Goal: Transaction & Acquisition: Purchase product/service

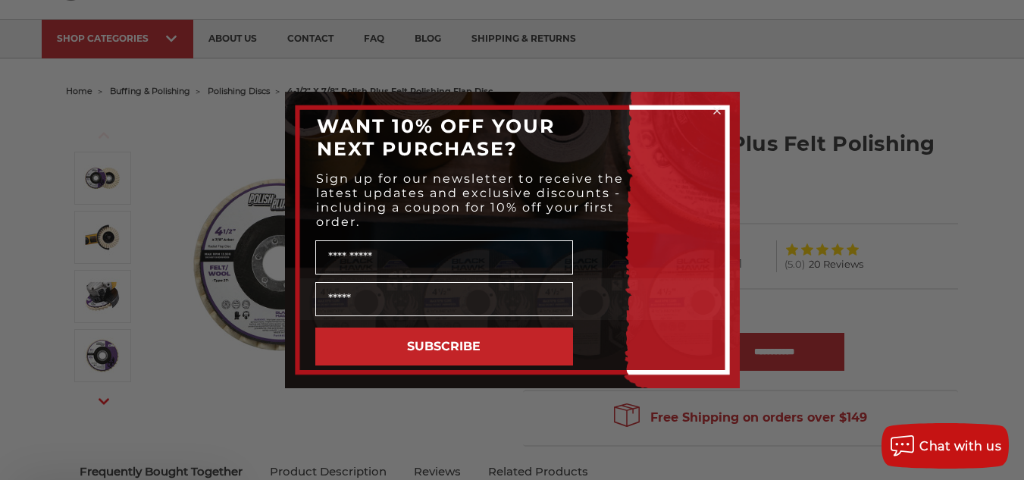
scroll to position [96, 0]
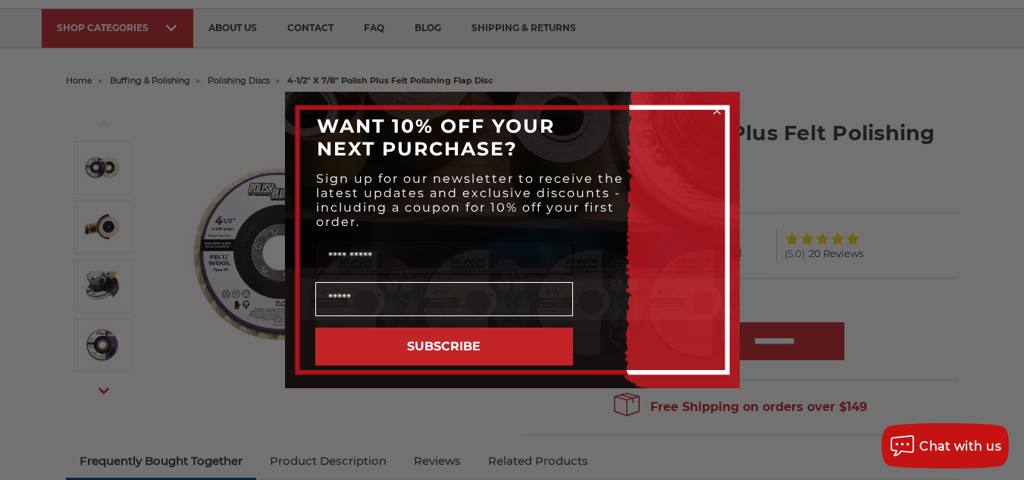
click at [465, 257] on input "Name" at bounding box center [444, 257] width 258 height 34
type input "******"
type input "**********"
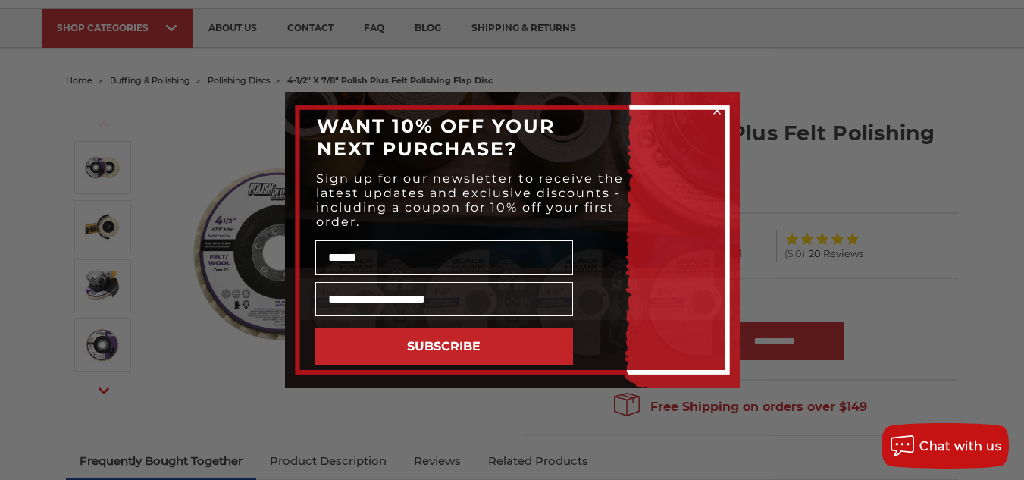
click at [512, 356] on button "SUBSCRIBE" at bounding box center [444, 346] width 258 height 38
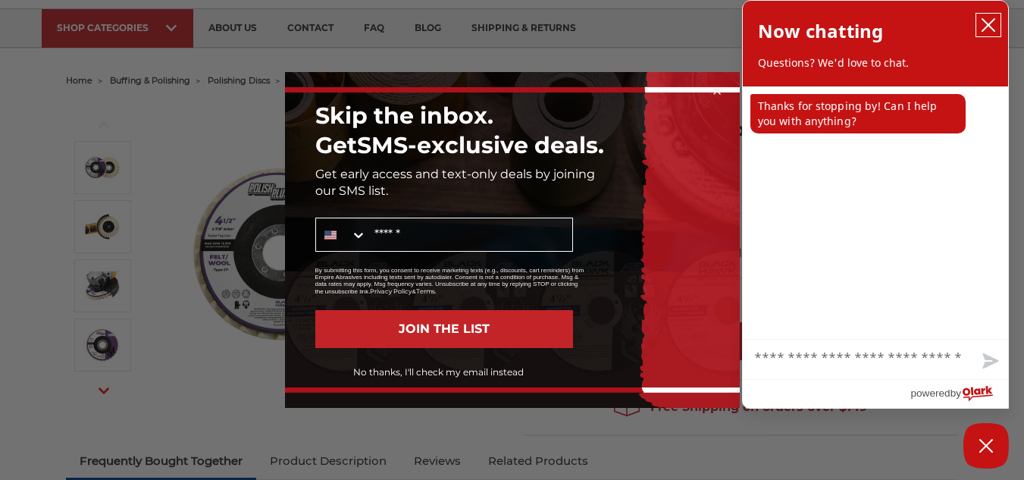
click at [986, 21] on icon "close chatbox" at bounding box center [988, 24] width 15 height 15
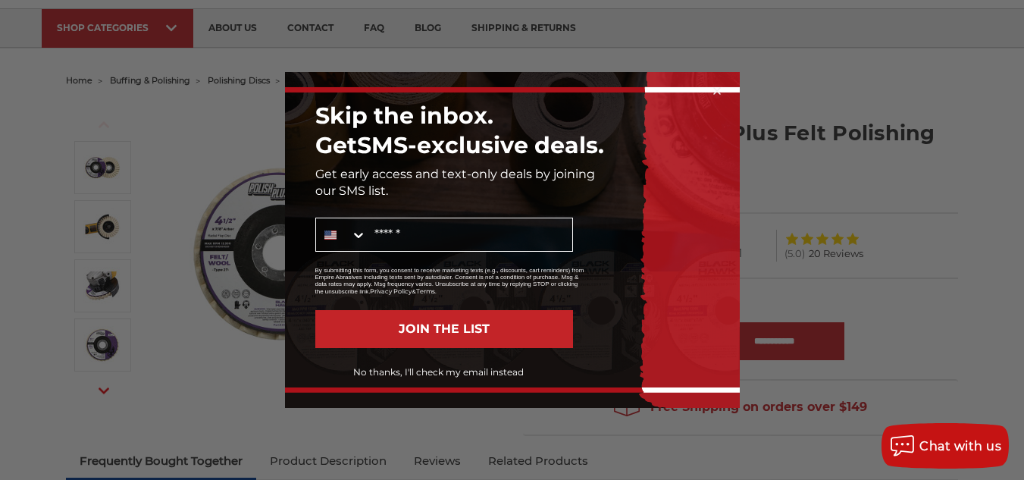
click at [470, 373] on button "No thanks, I'll check my email instead" at bounding box center [439, 372] width 268 height 26
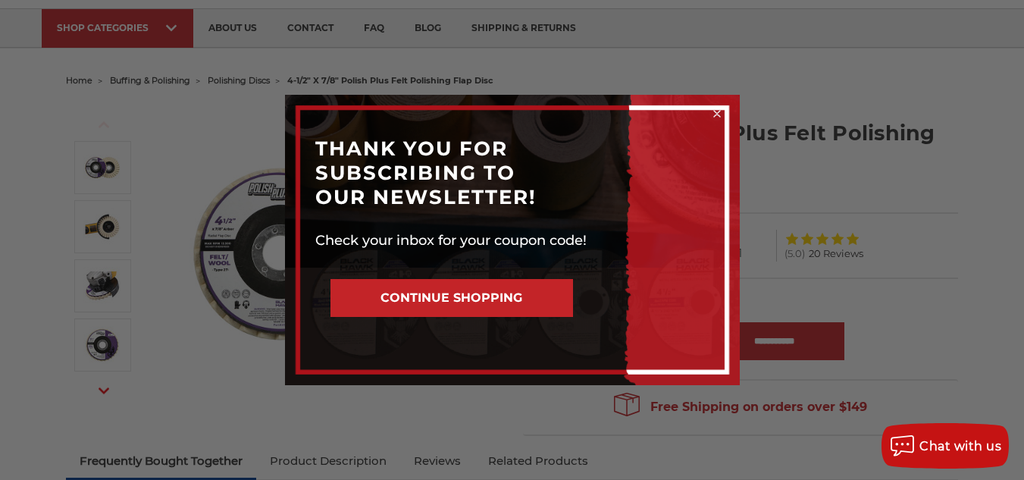
click at [549, 296] on button "CONTINUE SHOPPING" at bounding box center [451, 298] width 243 height 38
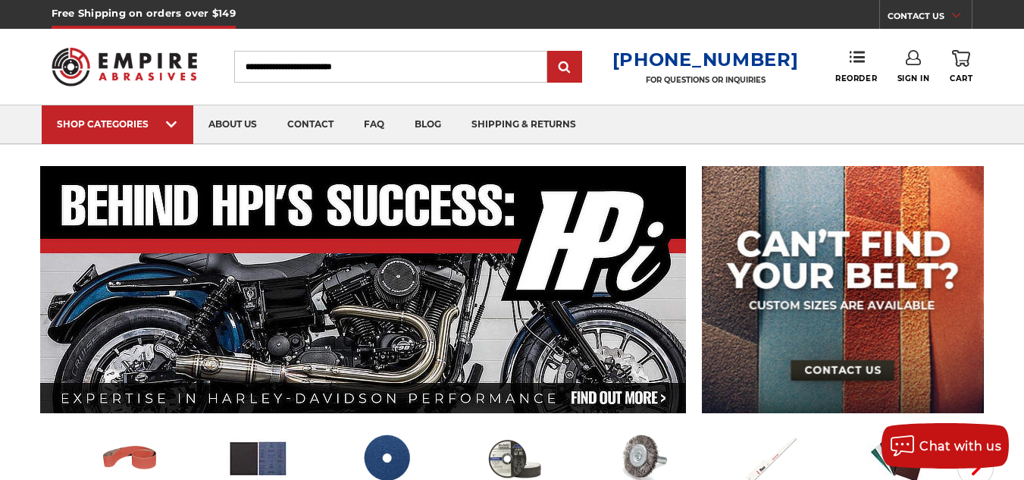
click at [393, 70] on input "Search" at bounding box center [390, 67] width 313 height 32
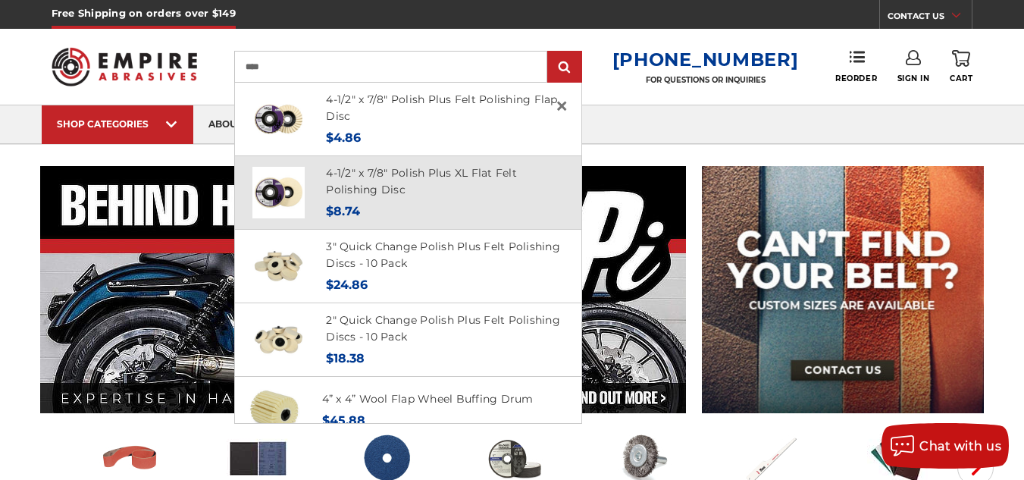
type input "****"
click at [367, 180] on h4 "4-1/2" x 7/8" Polish Plus XL Flat Felt Polishing Disc" at bounding box center [445, 181] width 238 height 34
click at [372, 185] on link "4-1/2" x 7/8" Polish Plus XL Flat Felt Polishing Disc" at bounding box center [421, 181] width 191 height 31
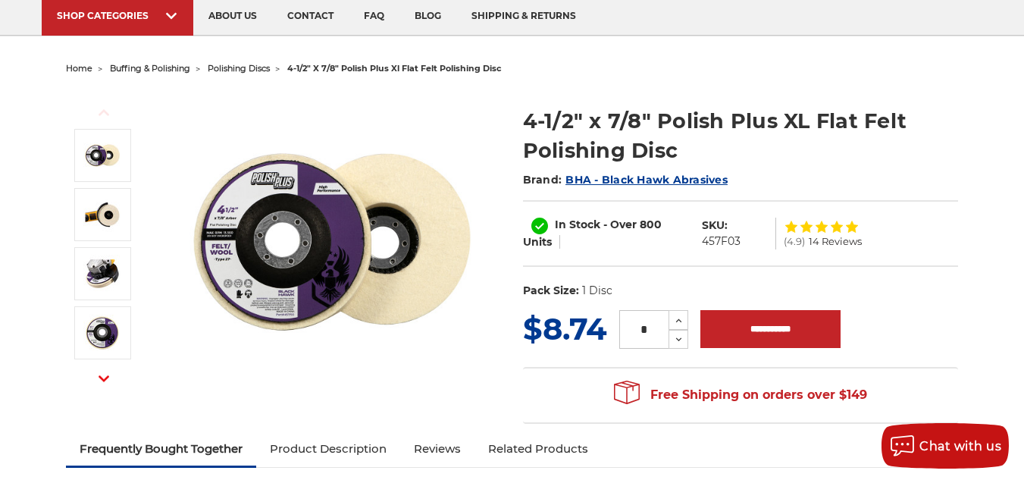
scroll to position [117, 0]
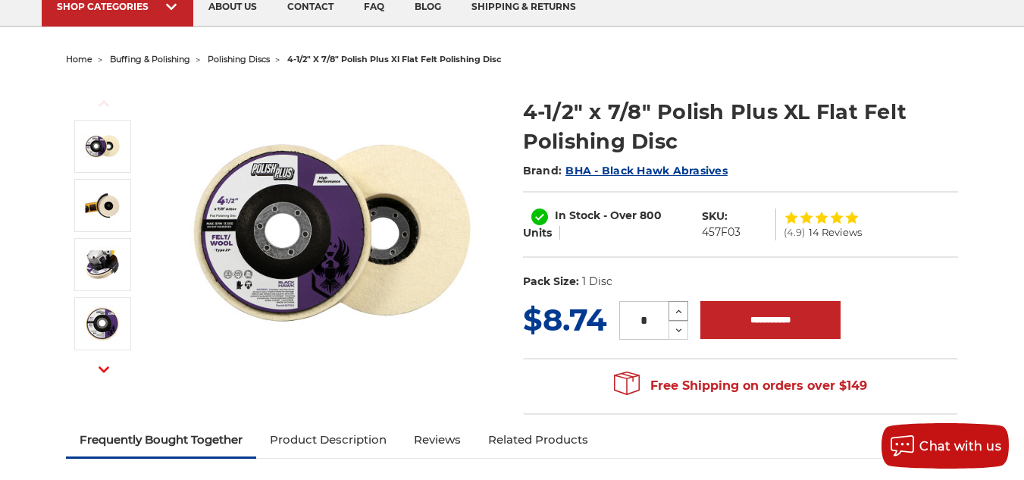
click at [677, 314] on icon at bounding box center [678, 312] width 11 height 14
click at [677, 313] on icon at bounding box center [678, 312] width 11 height 14
type input "*"
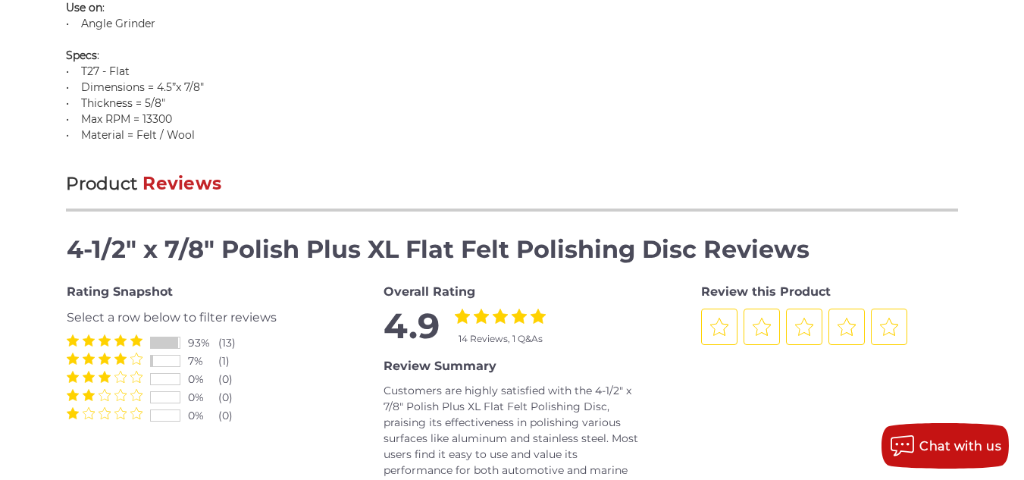
scroll to position [0, 0]
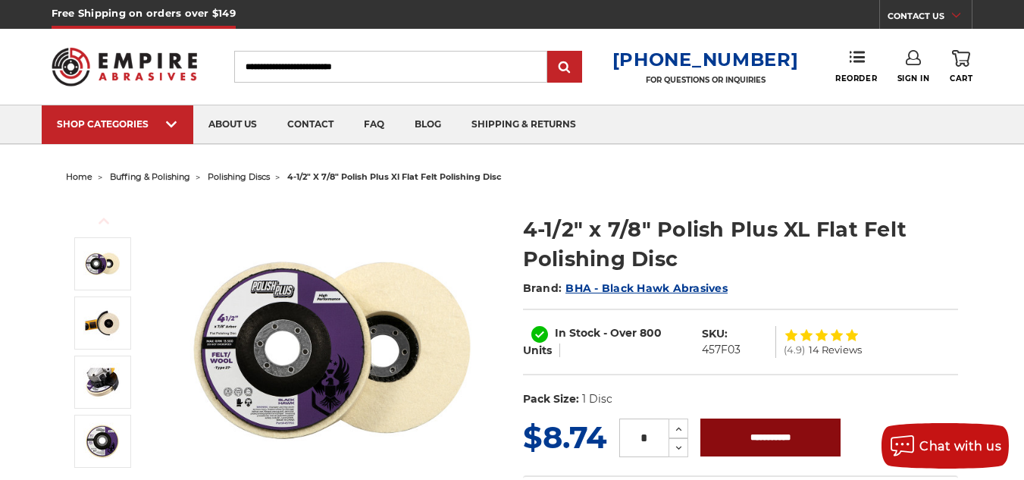
click at [772, 434] on input "**********" at bounding box center [770, 437] width 140 height 38
type input "**********"
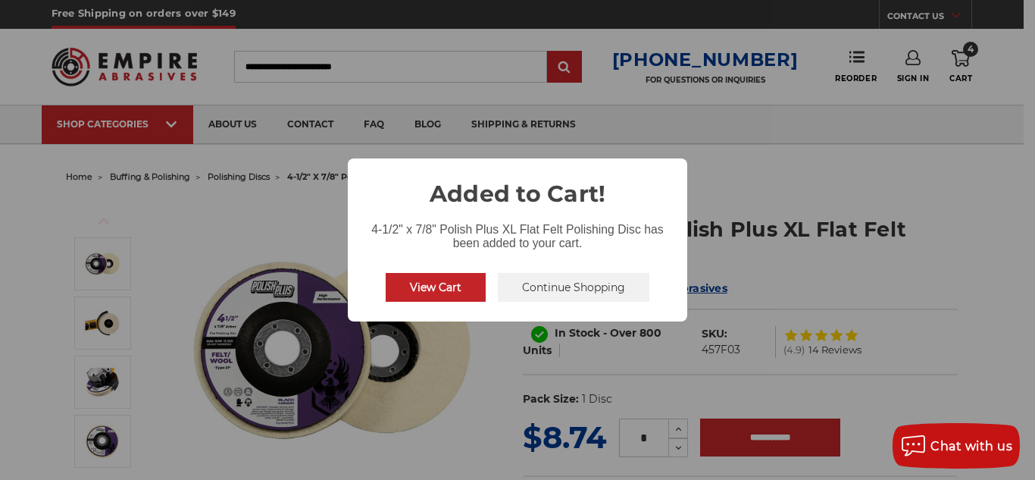
click at [574, 285] on button "Continue Shopping" at bounding box center [574, 287] width 152 height 29
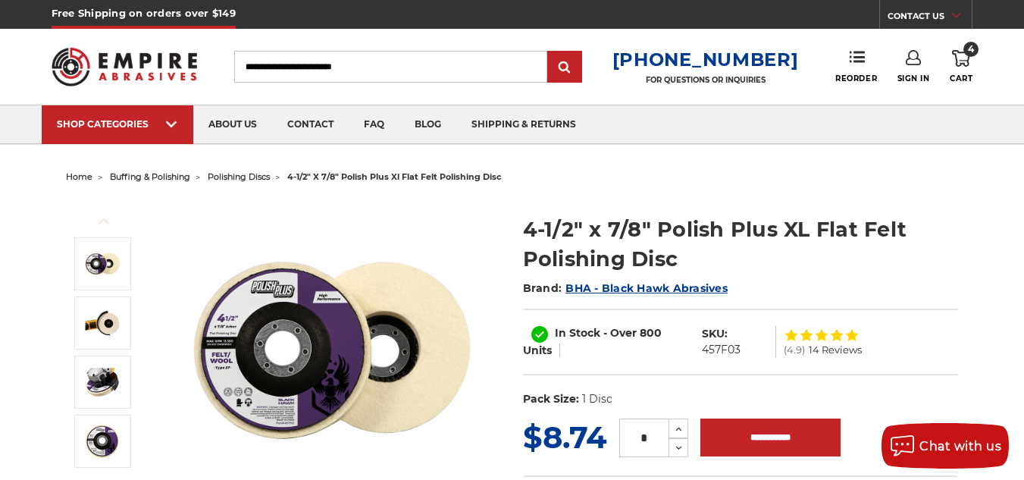
click at [262, 175] on span "polishing discs" at bounding box center [239, 176] width 62 height 11
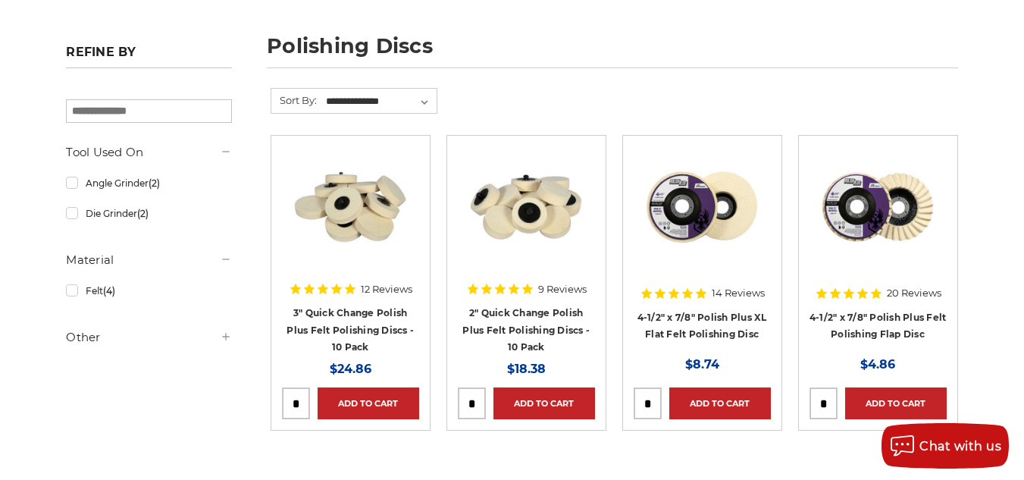
scroll to position [234, 0]
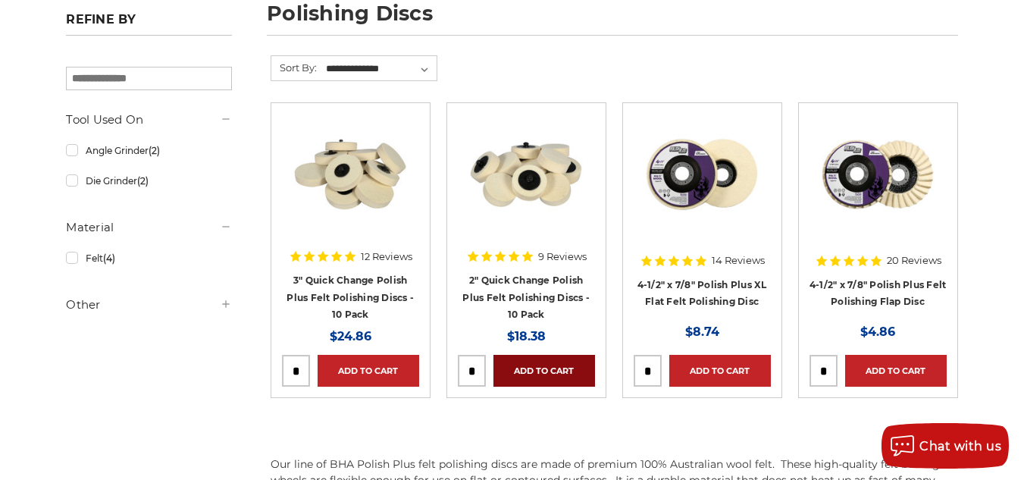
click at [528, 369] on link "Add to Cart" at bounding box center [544, 371] width 102 height 32
click at [825, 368] on input "tel" at bounding box center [823, 370] width 27 height 30
type input "*"
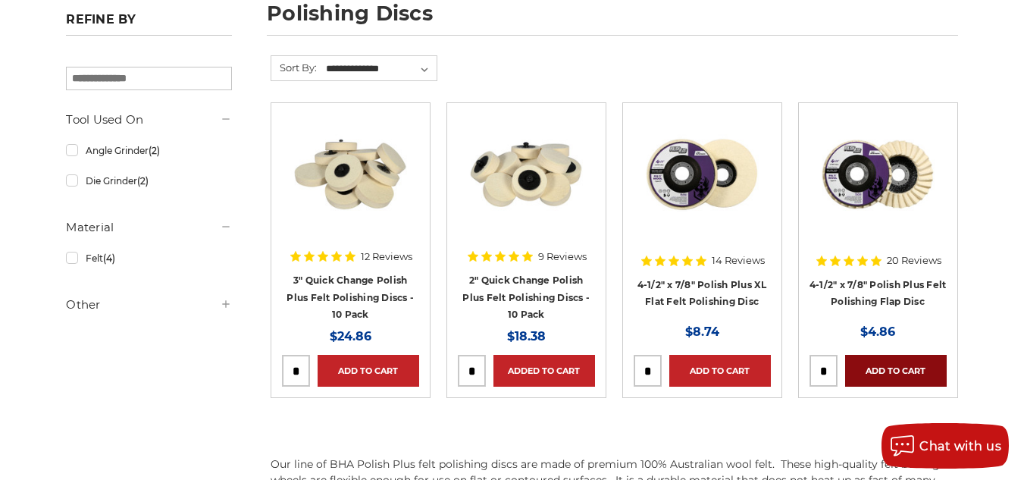
click at [918, 365] on link "Add to Cart" at bounding box center [896, 371] width 102 height 32
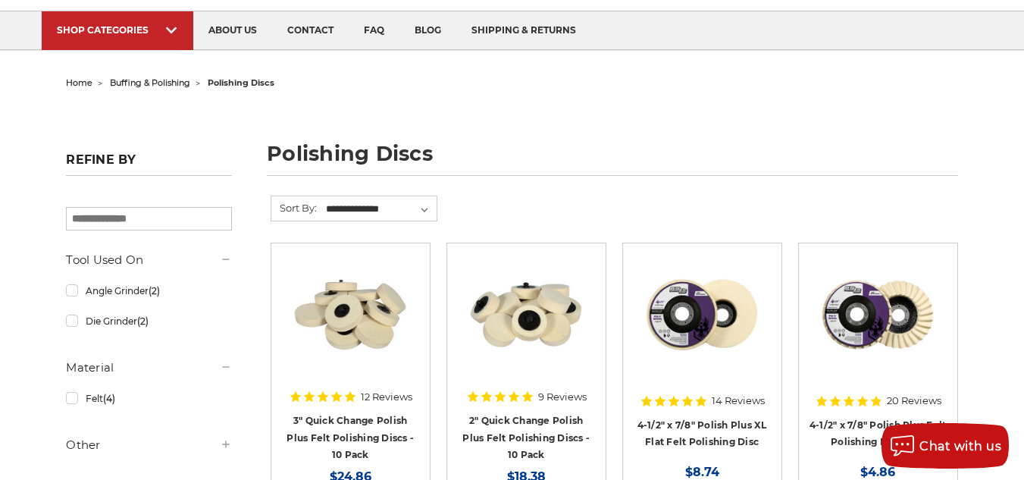
scroll to position [0, 0]
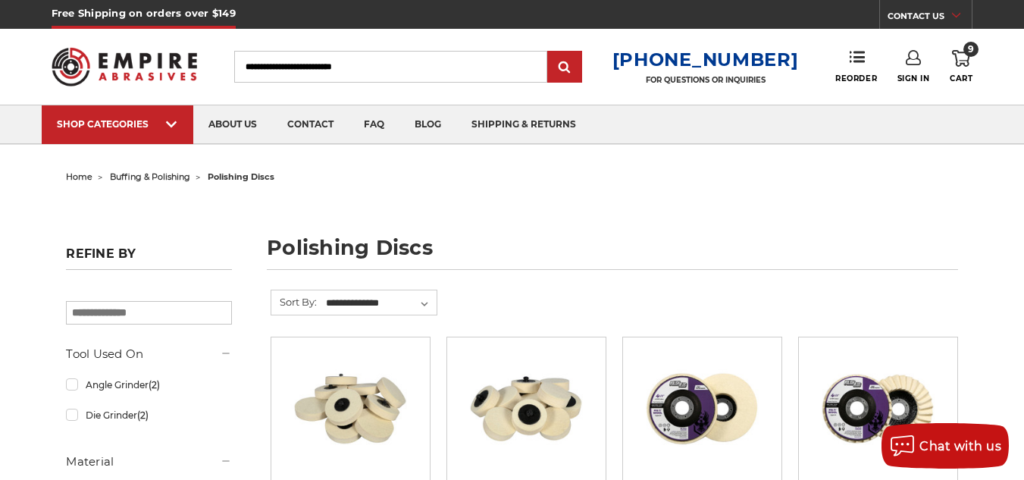
click at [966, 49] on span "9" at bounding box center [970, 49] width 15 height 15
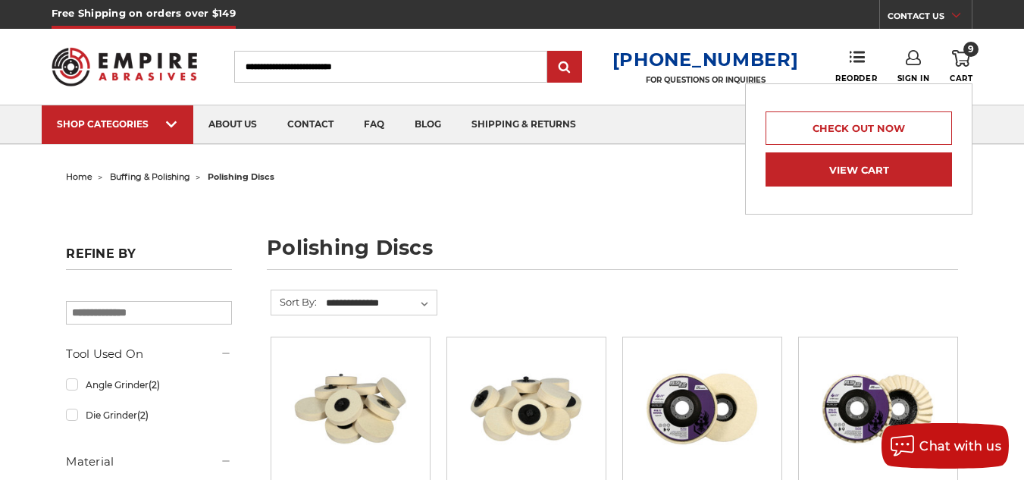
click at [878, 169] on link "View Cart" at bounding box center [858, 169] width 186 height 34
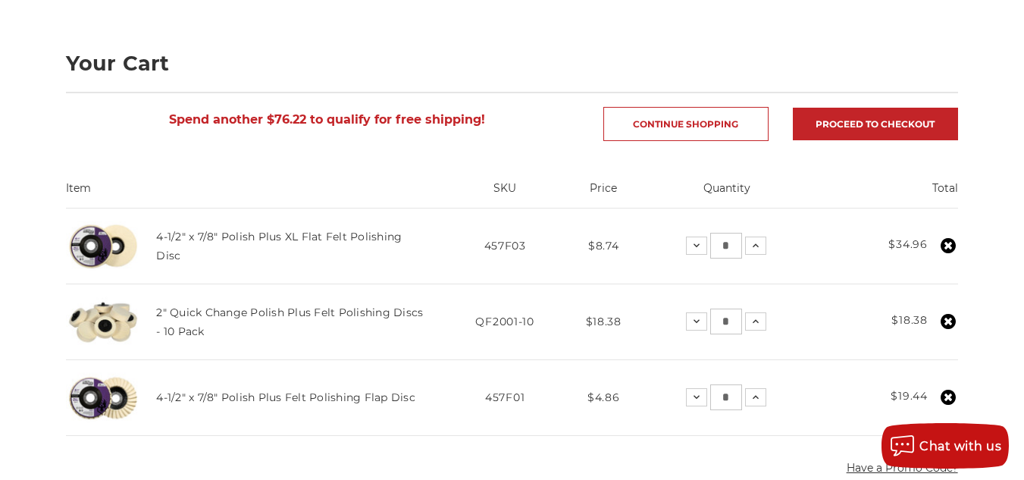
scroll to position [187, 0]
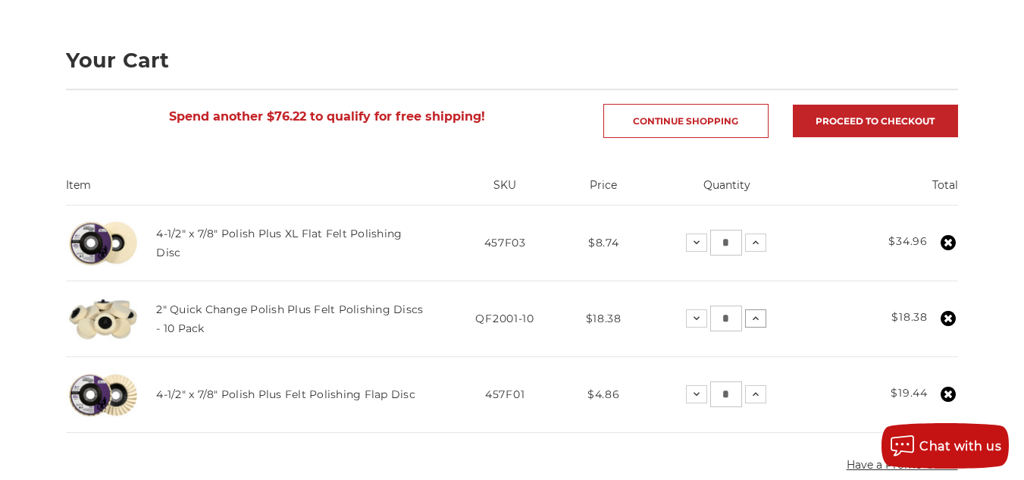
click at [756, 320] on icon at bounding box center [756, 318] width 12 height 12
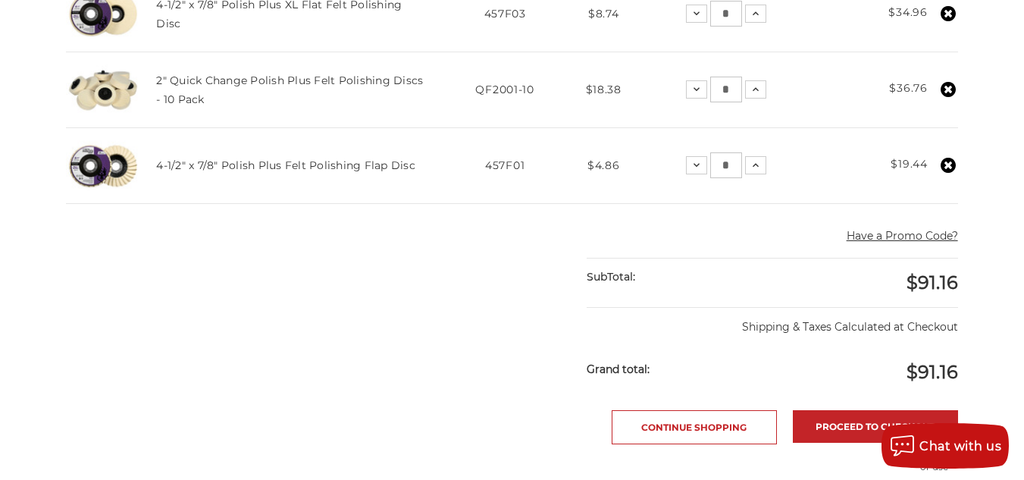
scroll to position [421, 0]
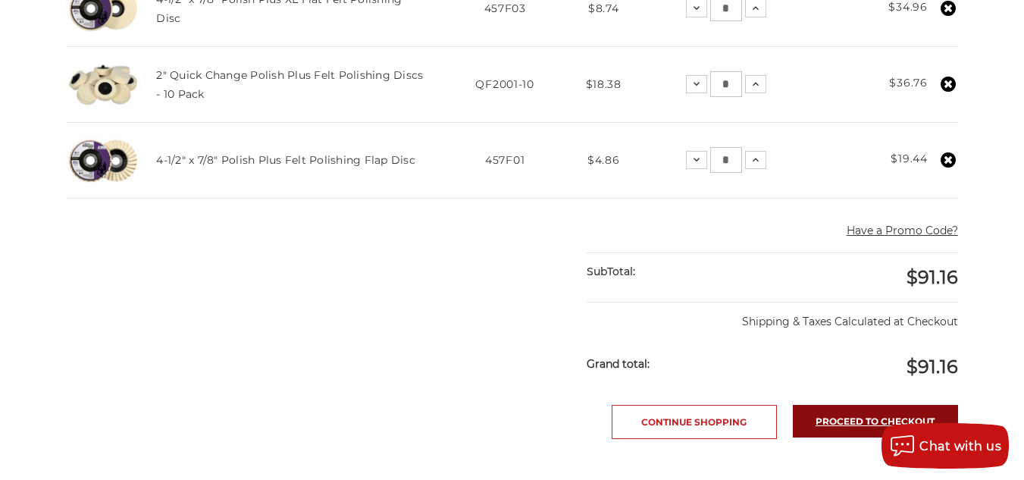
drag, startPoint x: 865, startPoint y: 416, endPoint x: 858, endPoint y: 418, distance: 7.7
click at [865, 416] on link "Proceed to checkout" at bounding box center [875, 421] width 165 height 33
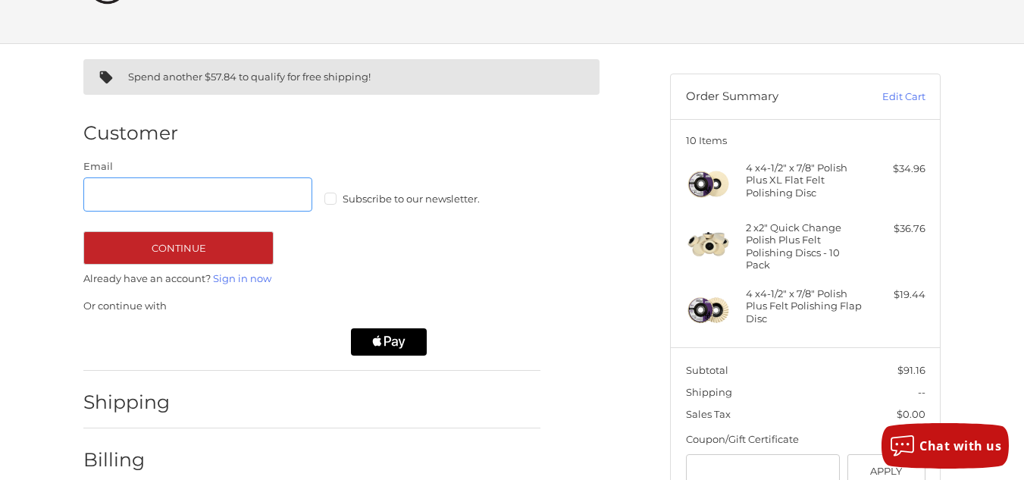
scroll to position [74, 0]
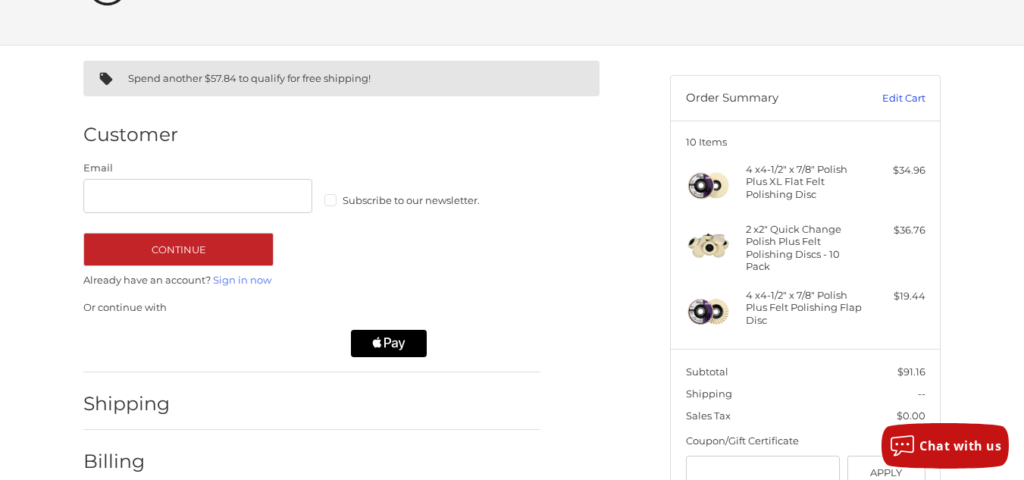
click at [886, 93] on link "Edit Cart" at bounding box center [887, 98] width 77 height 15
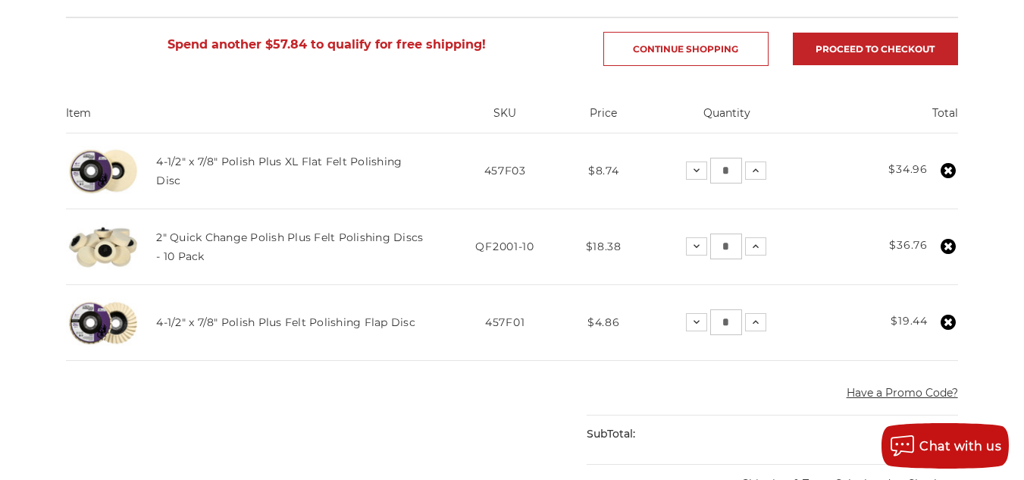
scroll to position [327, 0]
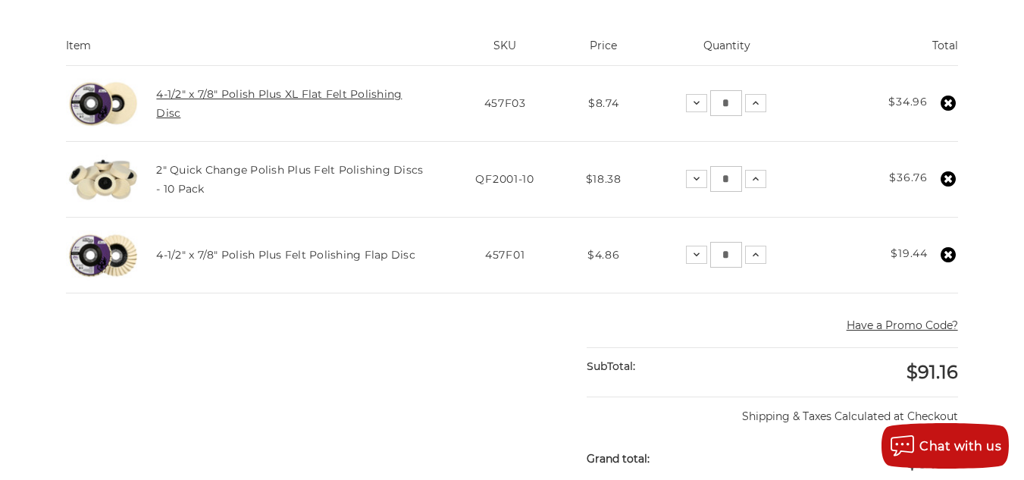
click at [258, 100] on link "4-1/2" x 7/8" Polish Plus XL Flat Felt Polishing Disc" at bounding box center [279, 103] width 246 height 32
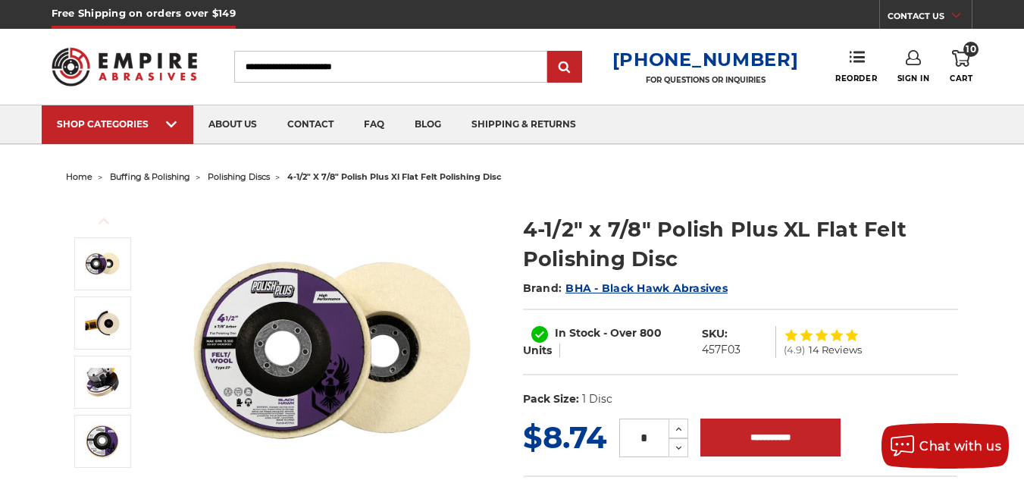
click at [963, 55] on icon at bounding box center [961, 58] width 18 height 17
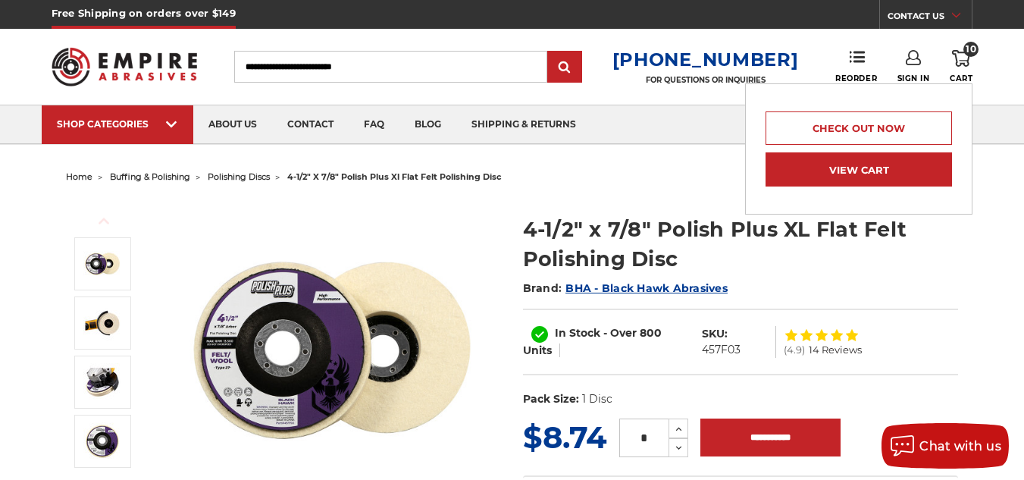
click at [845, 167] on link "View Cart" at bounding box center [858, 169] width 186 height 34
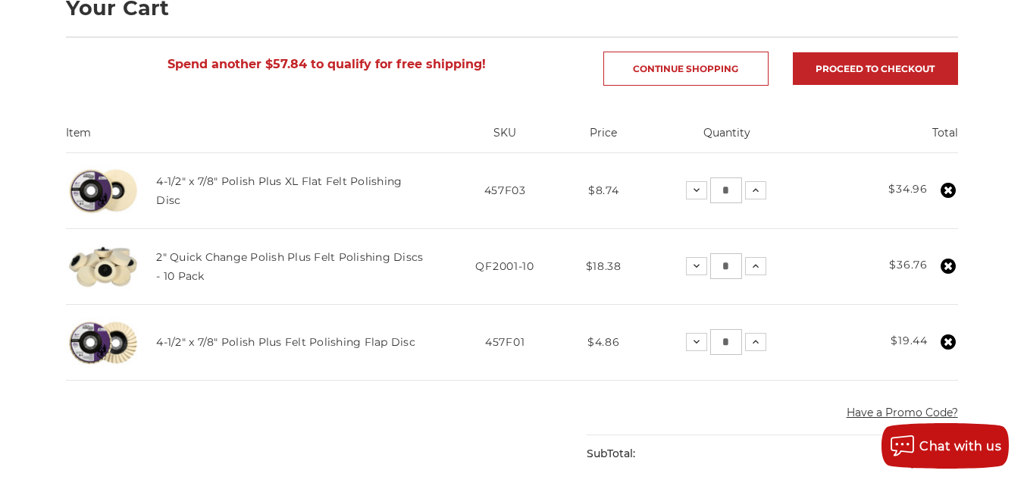
scroll to position [242, 0]
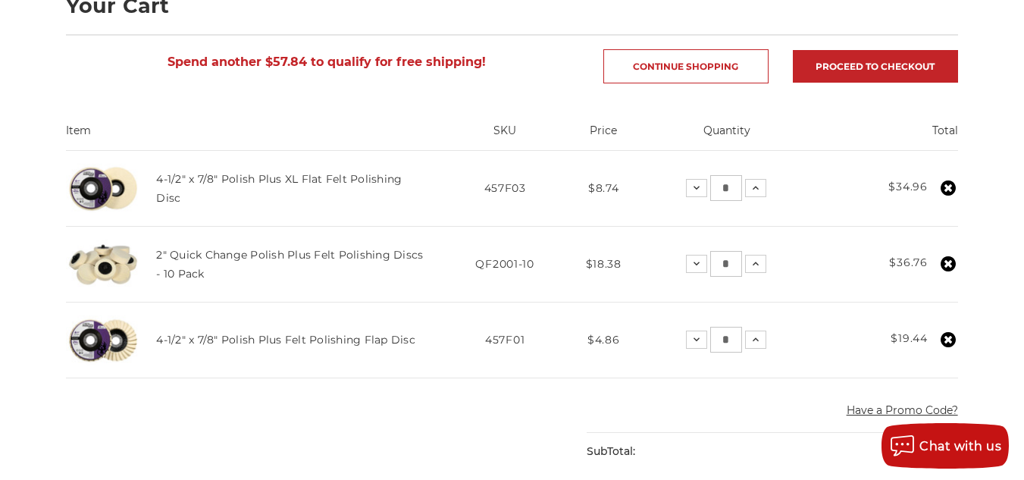
click at [125, 338] on img at bounding box center [103, 340] width 74 height 74
click at [206, 337] on link "4-1/2" x 7/8" Polish Plus Felt Polishing Flap Disc" at bounding box center [285, 340] width 259 height 14
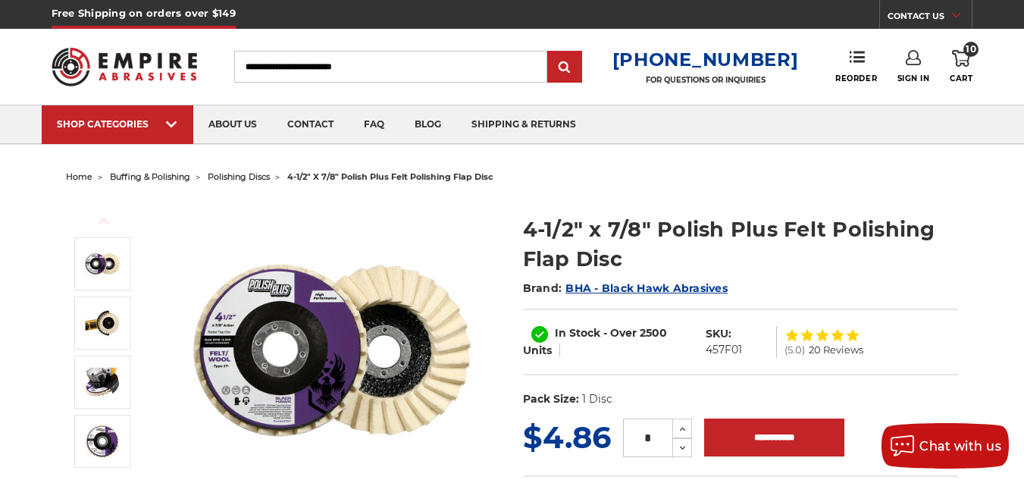
click at [961, 60] on icon at bounding box center [961, 58] width 18 height 17
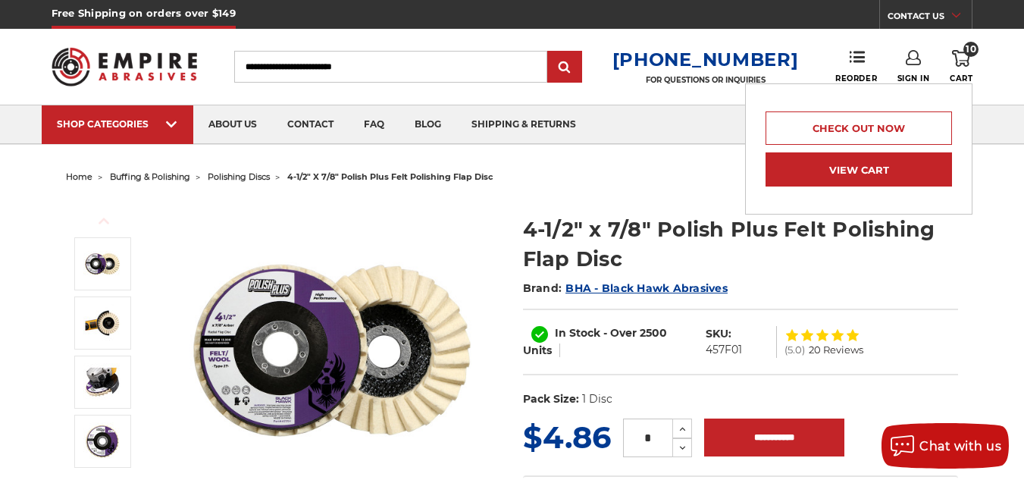
click at [886, 174] on link "View Cart" at bounding box center [858, 169] width 186 height 34
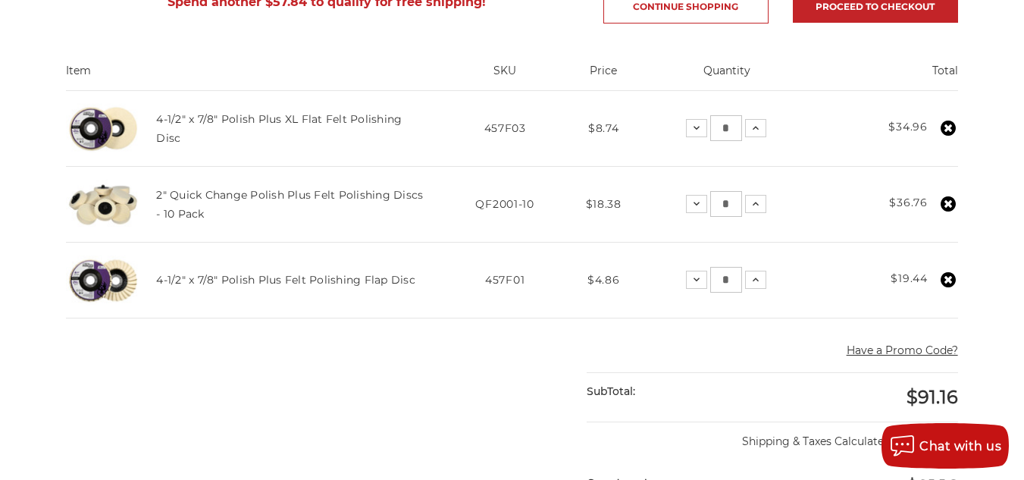
scroll to position [301, 0]
click at [757, 127] on icon at bounding box center [756, 129] width 12 height 12
click at [757, 202] on icon at bounding box center [756, 205] width 12 height 12
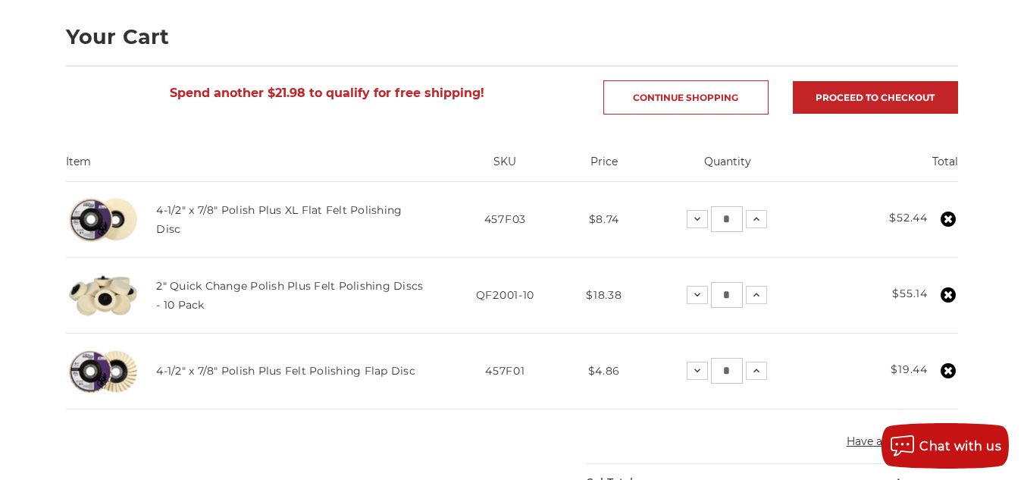
scroll to position [247, 0]
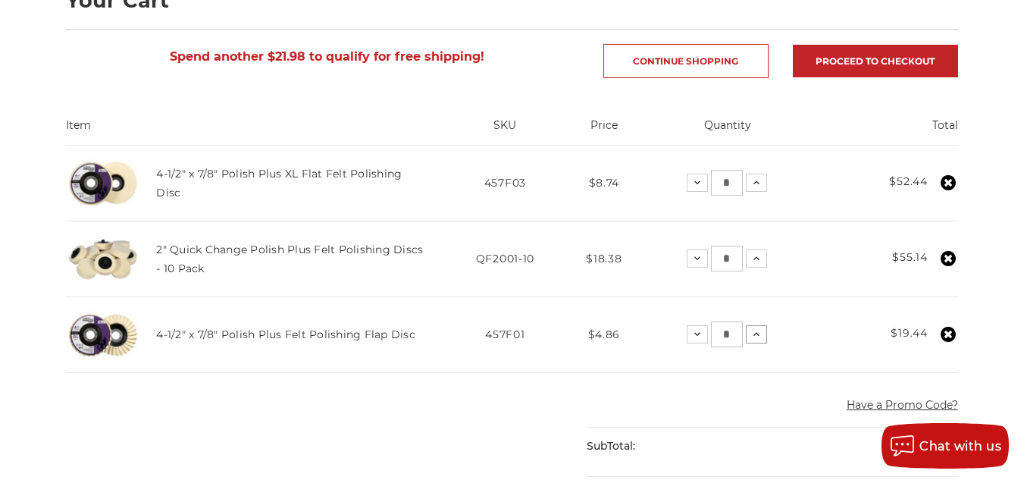
click at [756, 334] on icon at bounding box center [756, 334] width 12 height 12
click at [755, 338] on icon at bounding box center [756, 334] width 12 height 12
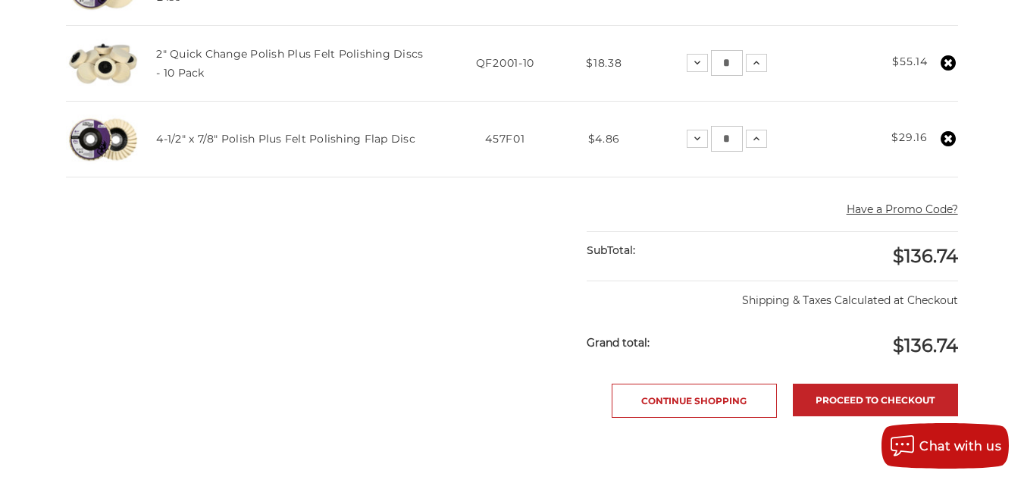
scroll to position [471, 0]
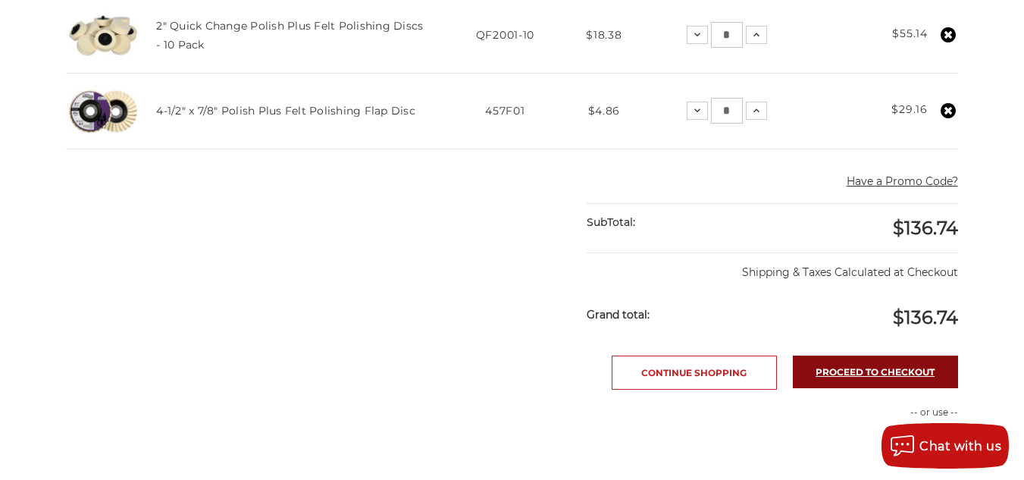
click at [870, 377] on link "Proceed to checkout" at bounding box center [875, 371] width 165 height 33
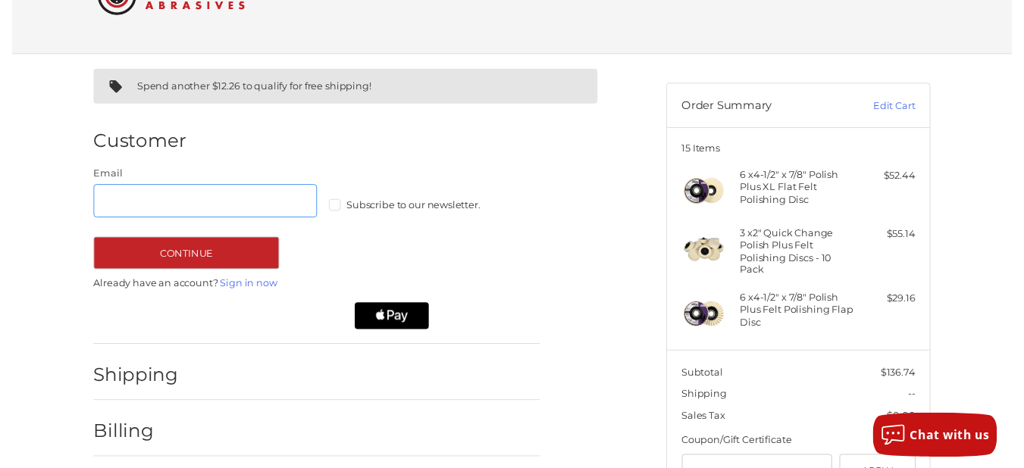
scroll to position [81, 0]
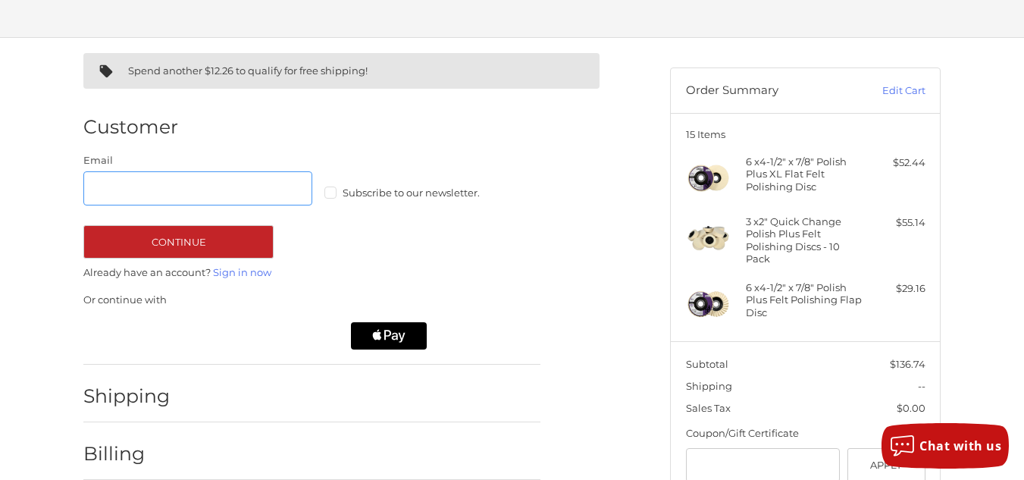
click at [160, 180] on input "Email" at bounding box center [197, 188] width 229 height 34
type input "**********"
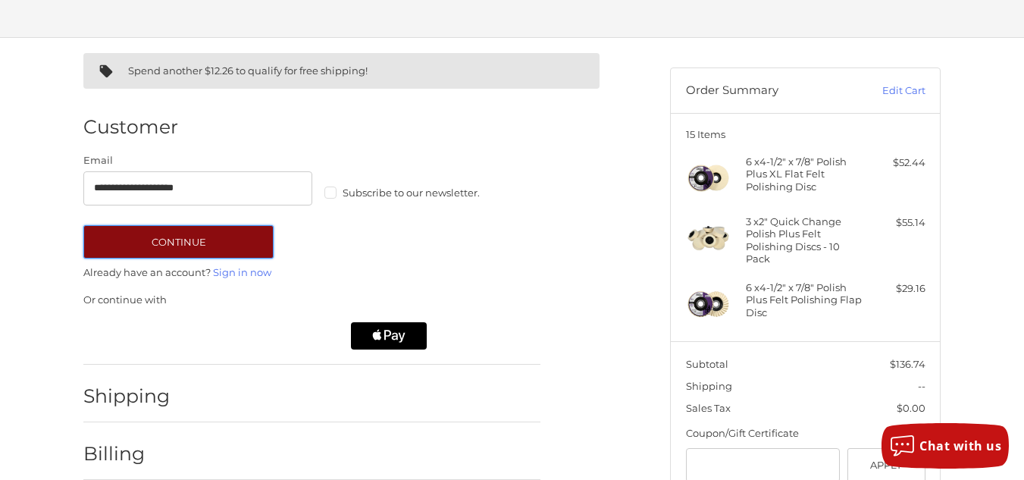
click at [214, 236] on button "Continue" at bounding box center [178, 241] width 190 height 33
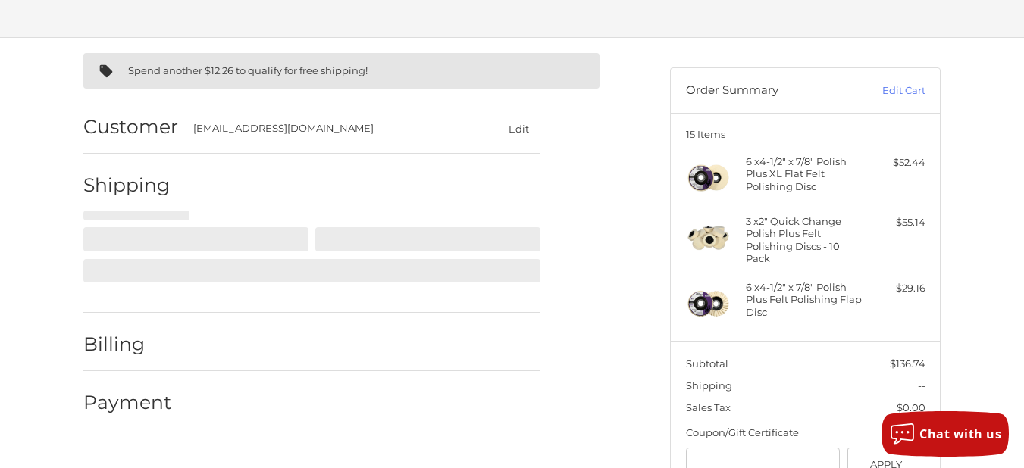
select select "**"
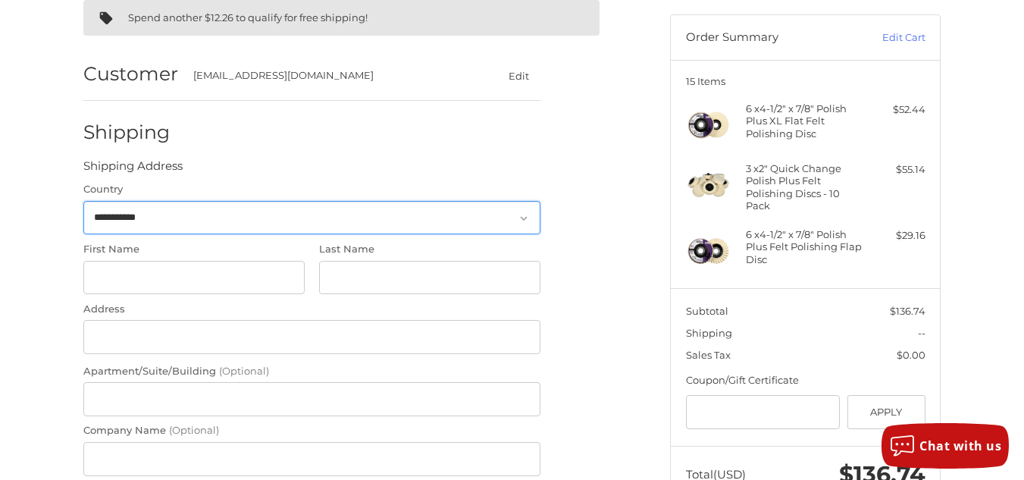
scroll to position [139, 0]
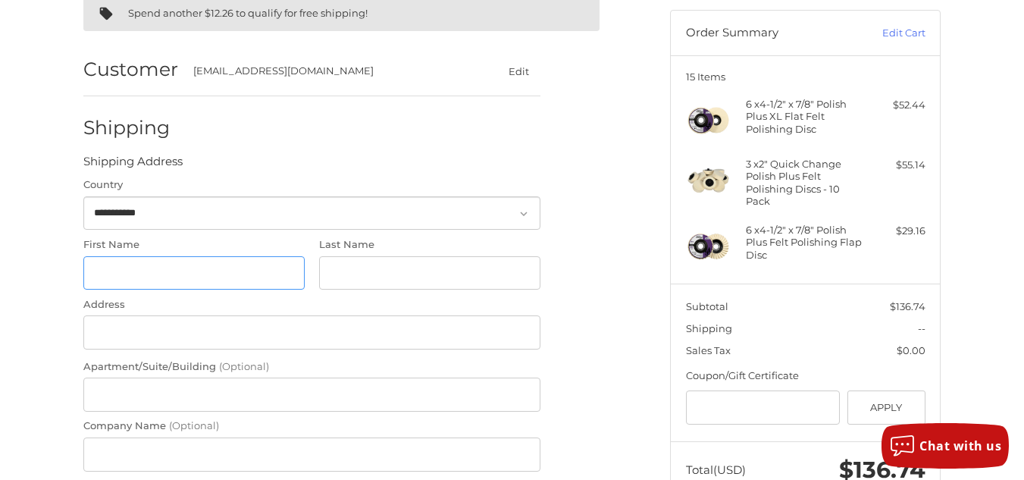
click at [189, 268] on input "First Name" at bounding box center [193, 273] width 221 height 34
type input "******"
type input "********"
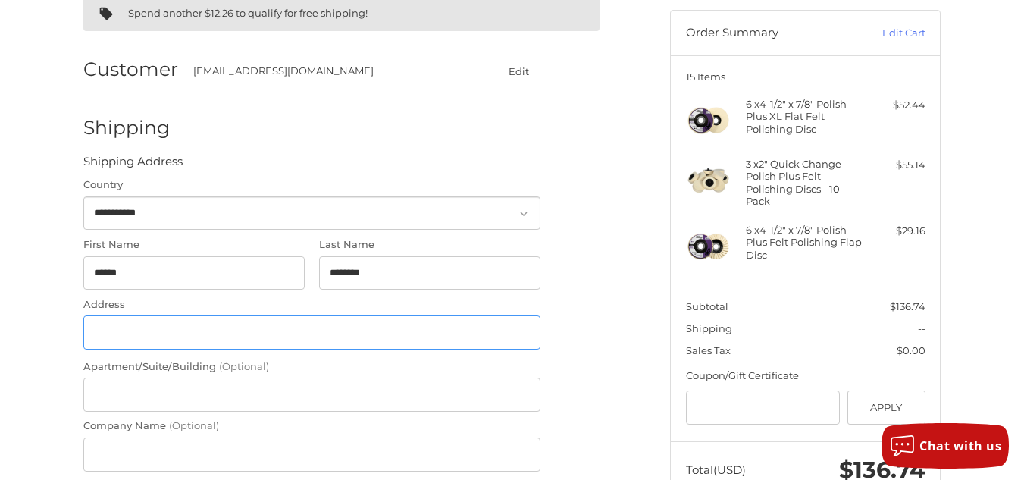
type input "**********"
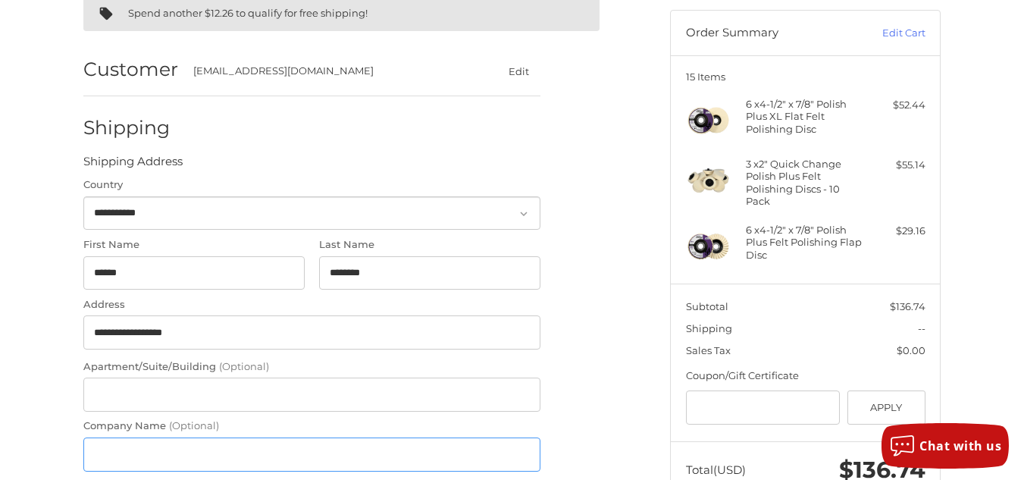
type input "**********"
type input "******"
select select "**"
type input "**********"
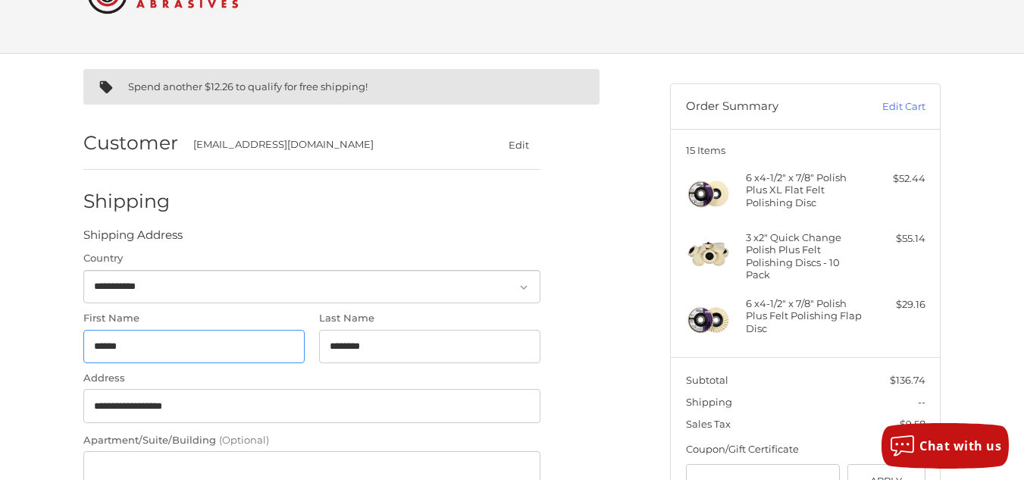
scroll to position [12, 0]
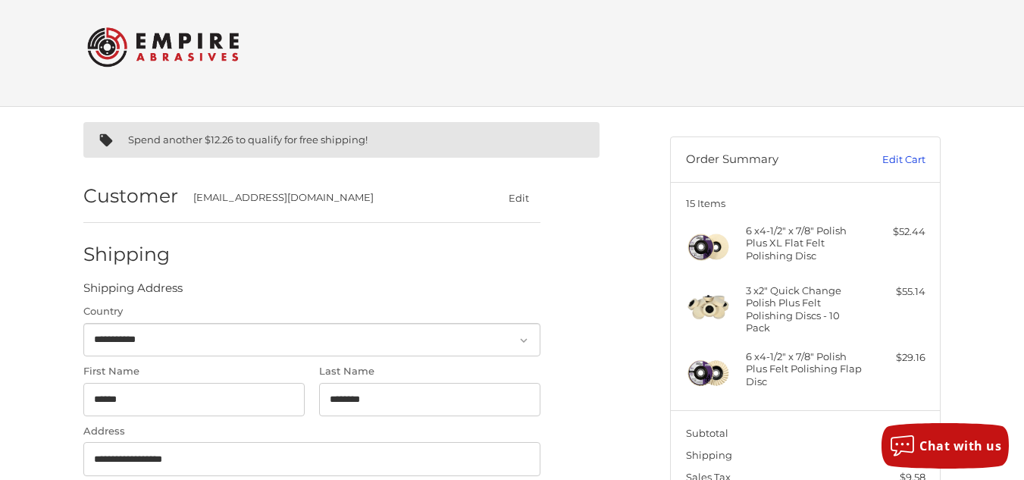
click at [914, 156] on link "Edit Cart" at bounding box center [887, 159] width 77 height 15
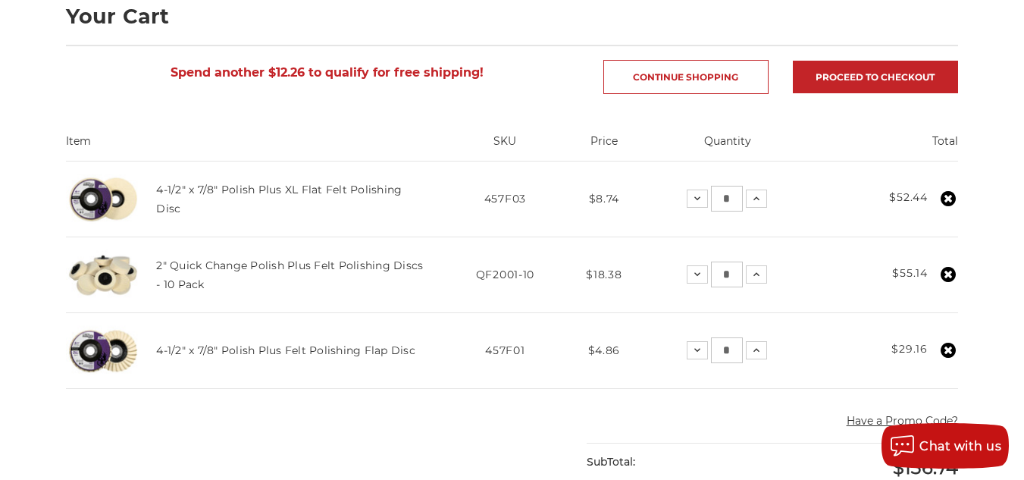
scroll to position [236, 0]
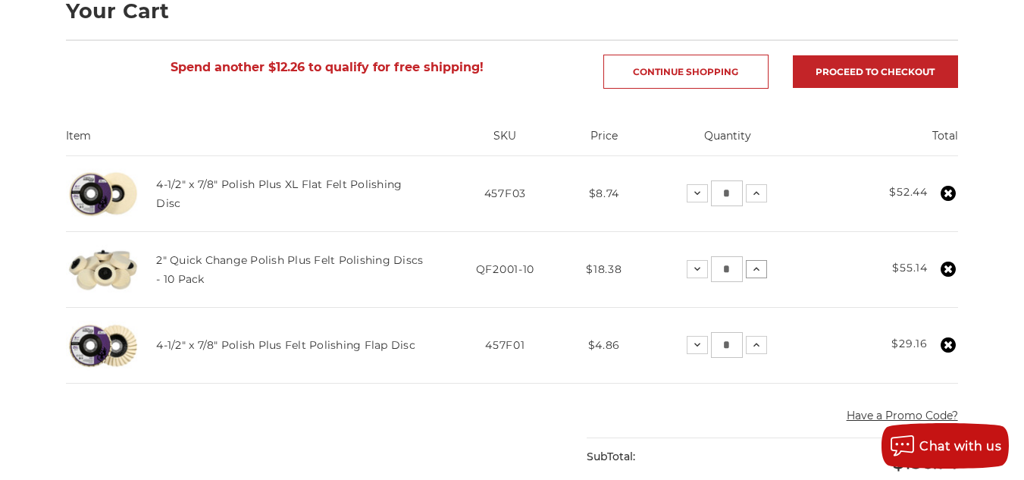
click at [758, 269] on use at bounding box center [756, 270] width 6 height 4
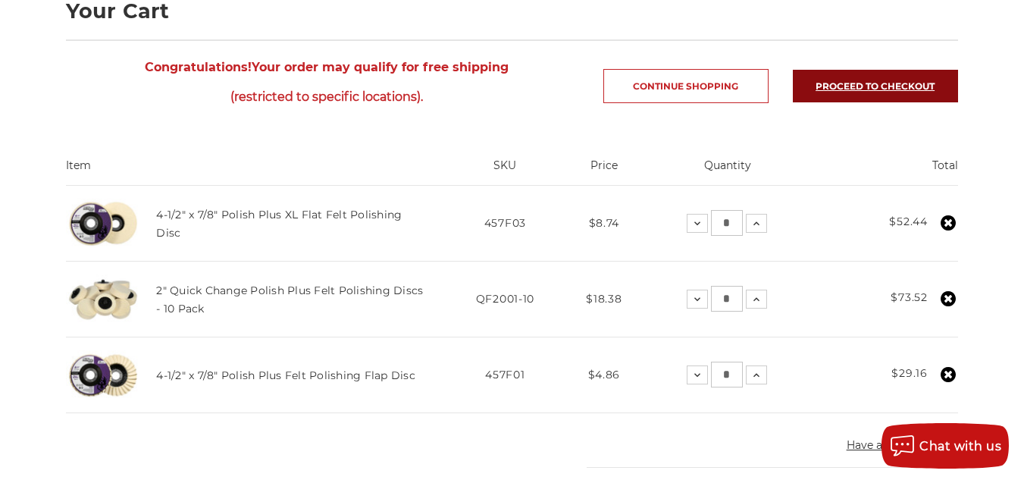
click at [903, 92] on link "Proceed to checkout" at bounding box center [875, 86] width 165 height 33
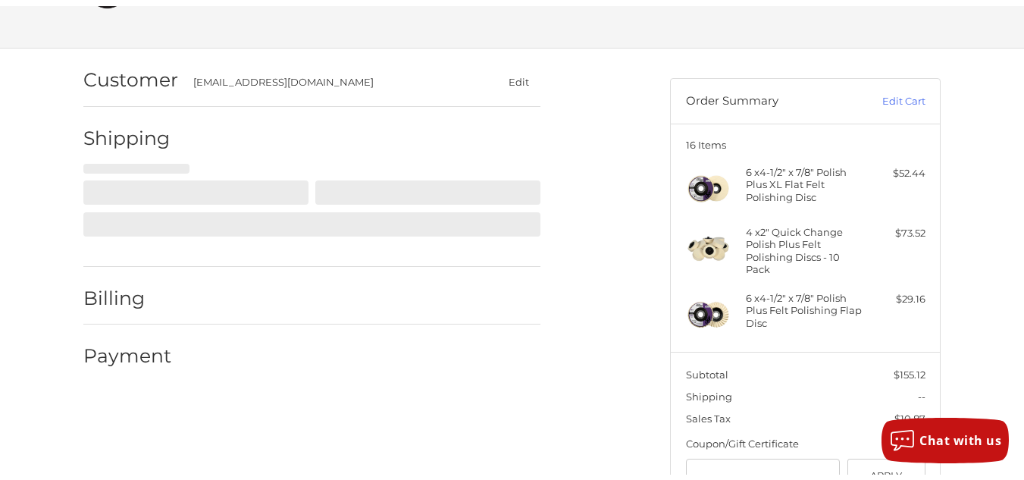
scroll to position [62, 0]
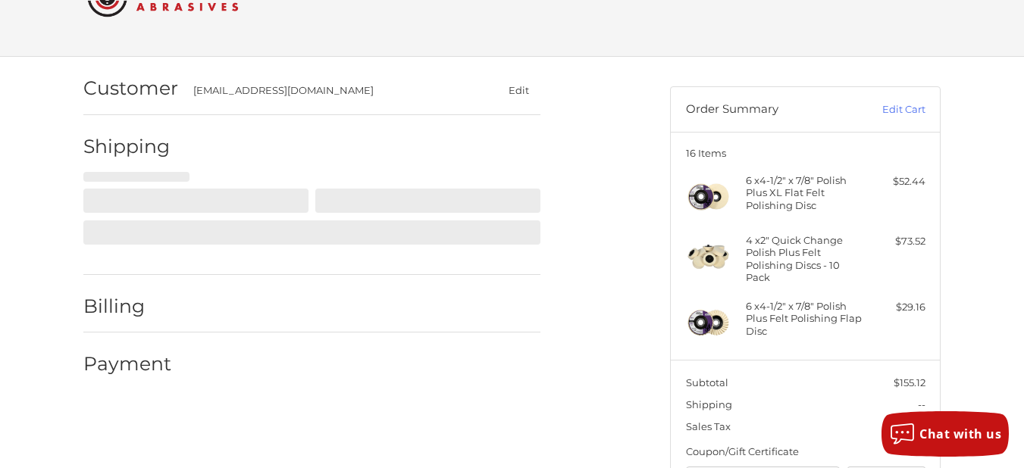
select select "**"
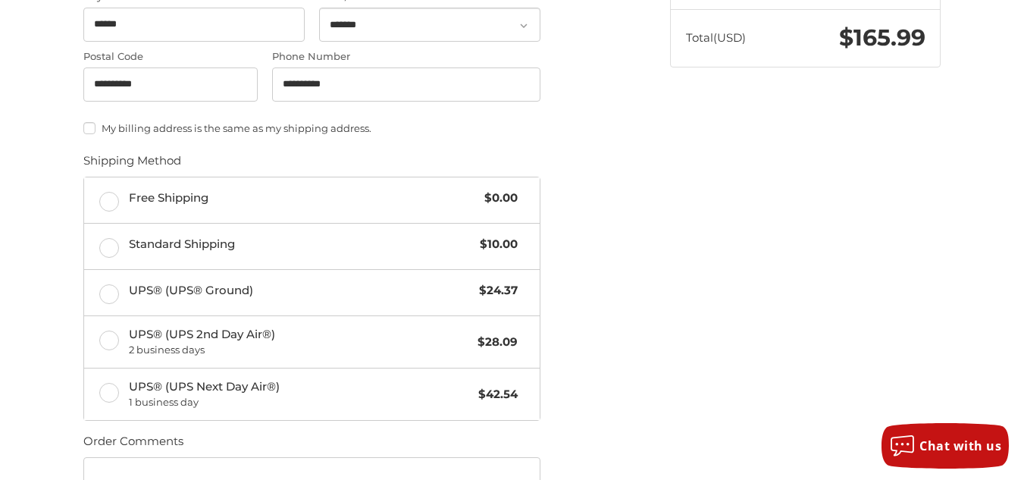
scroll to position [575, 0]
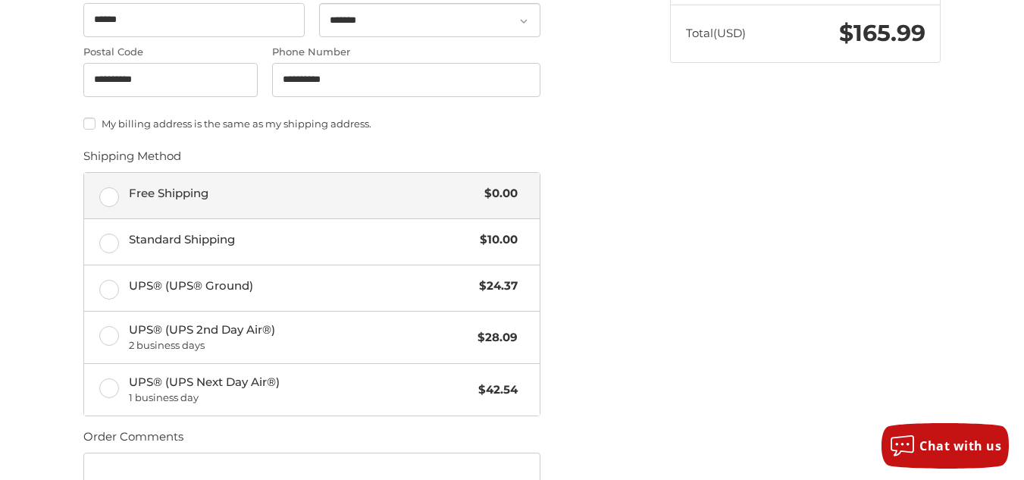
click at [99, 198] on label "Free Shipping $0.00" at bounding box center [311, 195] width 455 height 45
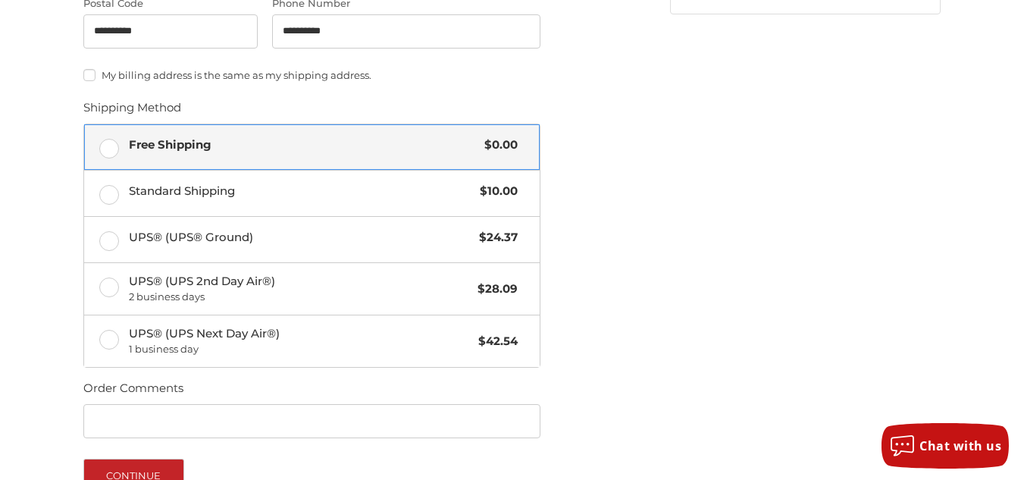
scroll to position [784, 0]
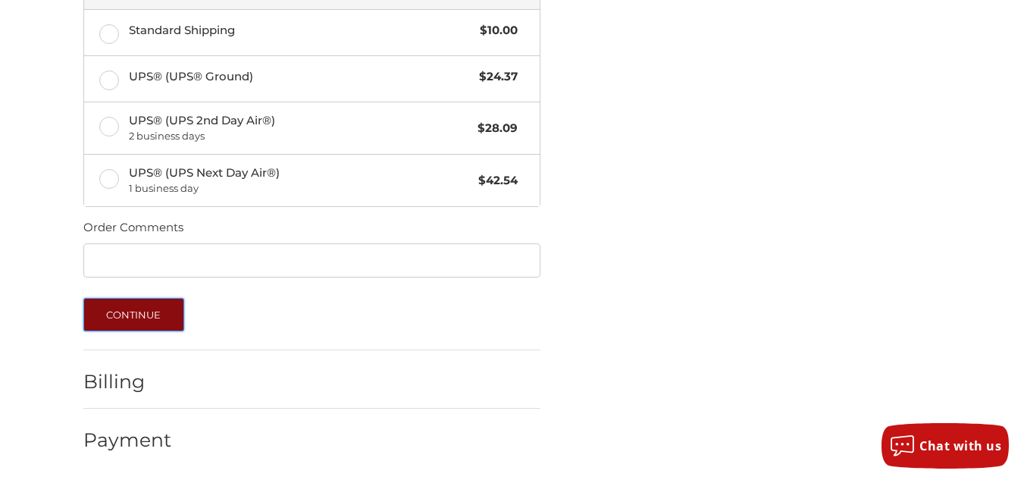
click at [149, 318] on button "Continue" at bounding box center [133, 314] width 101 height 33
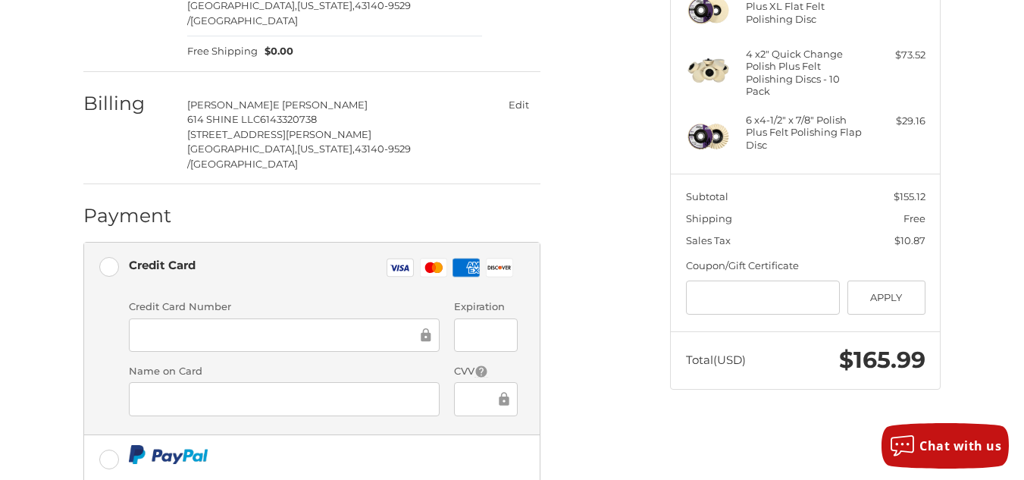
scroll to position [302, 0]
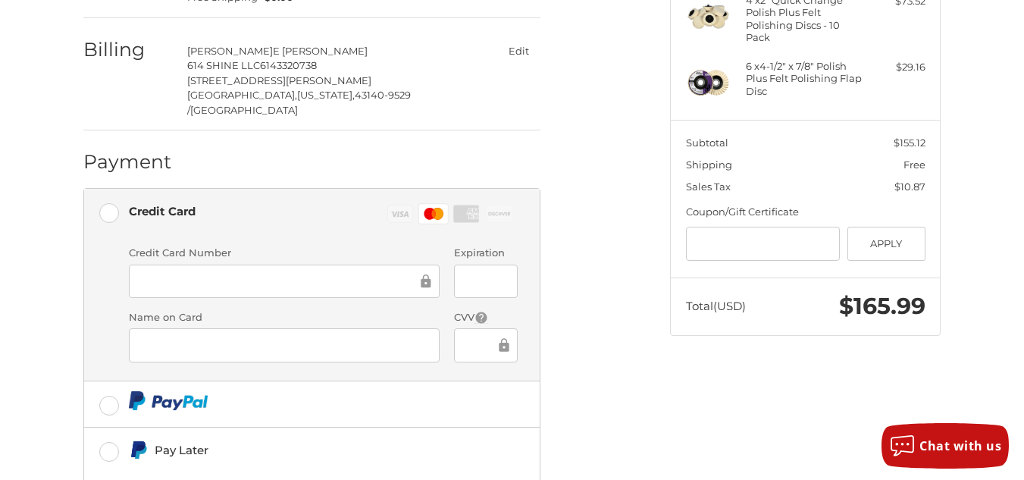
click at [631, 369] on div "Customer [EMAIL_ADDRESS][DOMAIN_NAME] Edit Shipping [PERSON_NAME] 614 SHINE LLC…" at bounding box center [365, 220] width 587 height 806
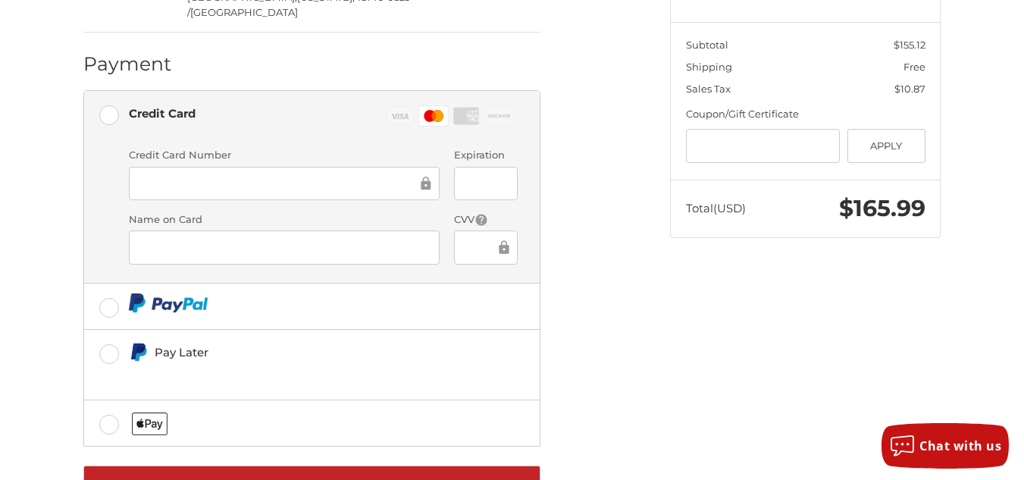
scroll to position [430, 0]
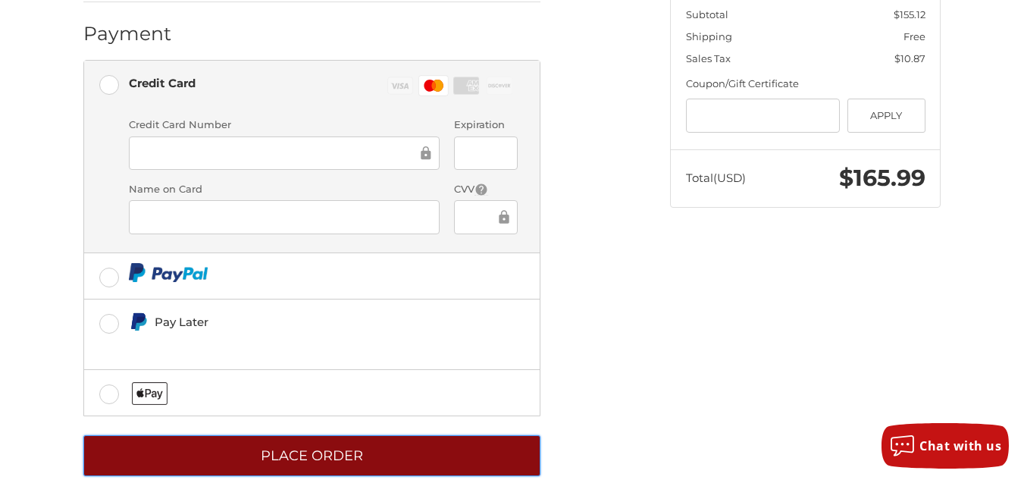
click at [416, 435] on button "Place Order" at bounding box center [311, 456] width 457 height 42
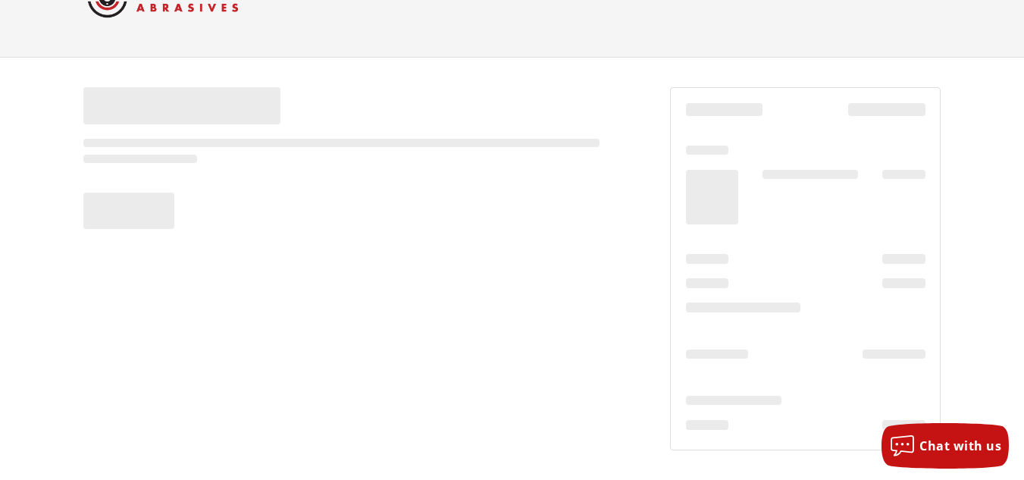
scroll to position [61, 0]
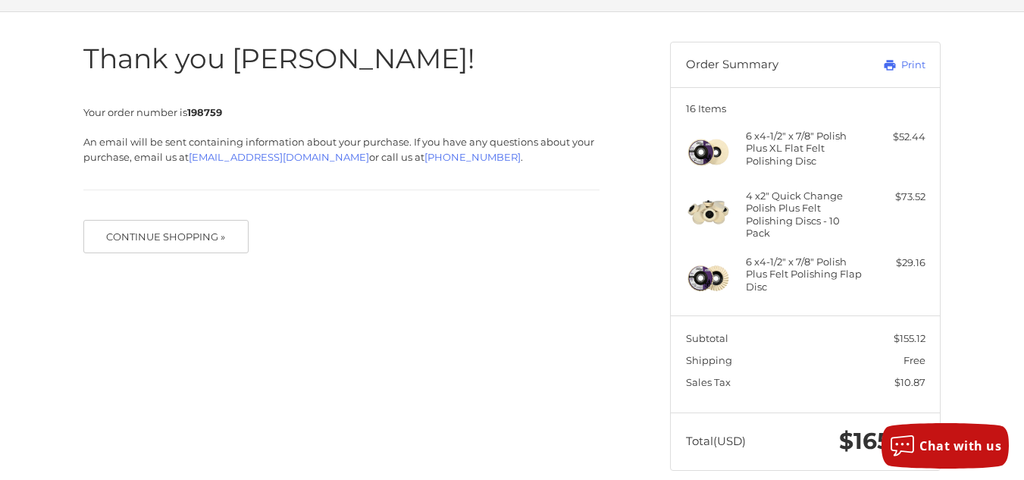
scroll to position [127, 0]
